Goal: Navigation & Orientation: Go to known website

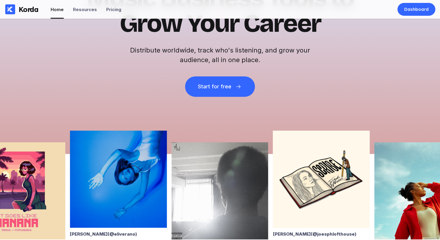
scroll to position [69, 0]
click at [186, 110] on div "🚀 Now includes free distributor migration! Music Business Tools to Grow Your Ca…" at bounding box center [220, 52] width 440 height 204
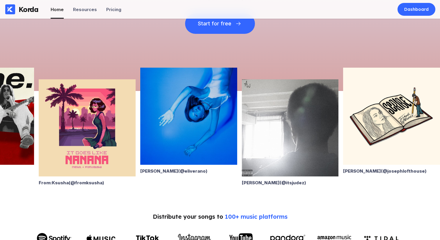
scroll to position [132, 0]
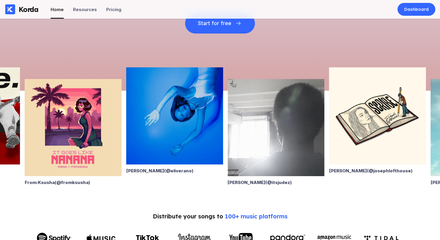
click at [202, 146] on img at bounding box center [174, 115] width 97 height 97
